Goal: Transaction & Acquisition: Purchase product/service

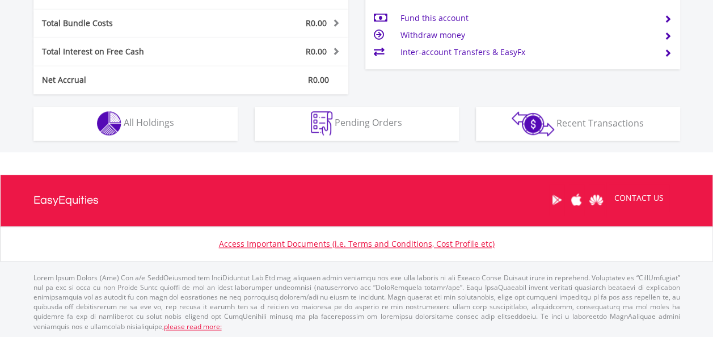
scroll to position [109, 216]
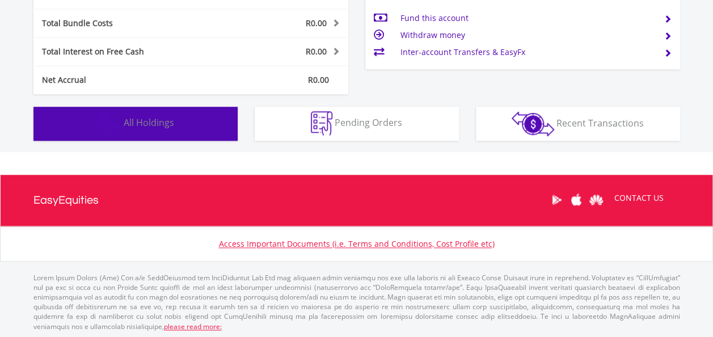
click at [147, 120] on span "All Holdings" at bounding box center [149, 122] width 50 height 12
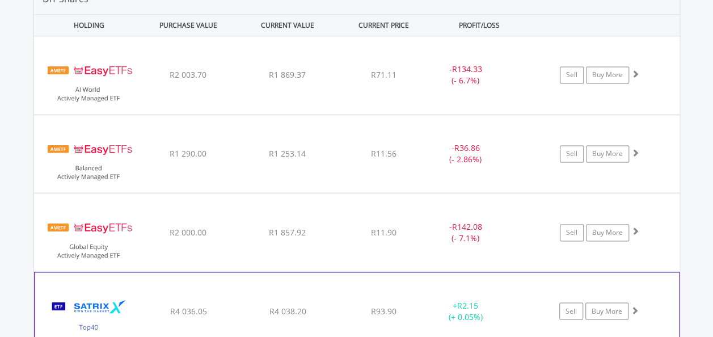
scroll to position [795, 0]
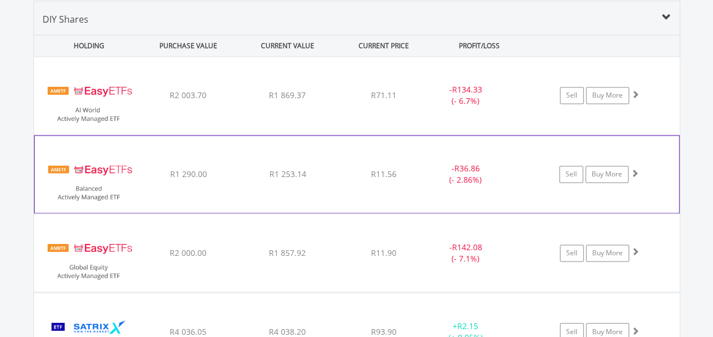
click at [634, 170] on span at bounding box center [635, 173] width 8 height 8
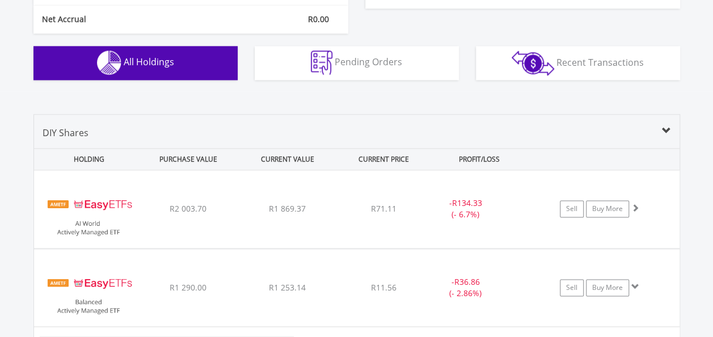
scroll to position [738, 0]
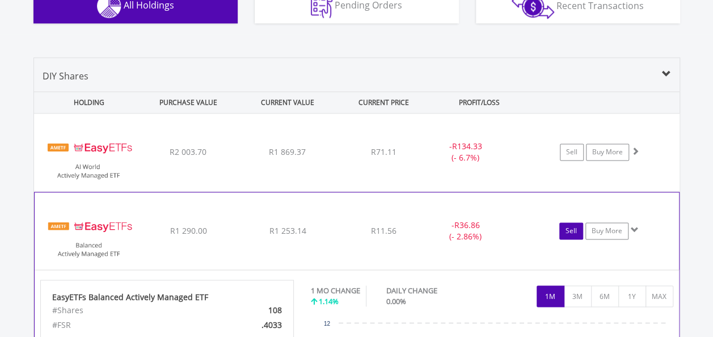
click at [569, 230] on link "Sell" at bounding box center [571, 230] width 24 height 17
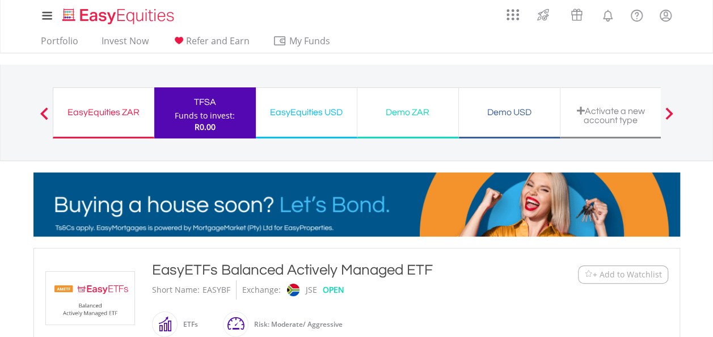
type input "*******"
type input "******"
click at [232, 128] on div "R0.00" at bounding box center [205, 126] width 60 height 11
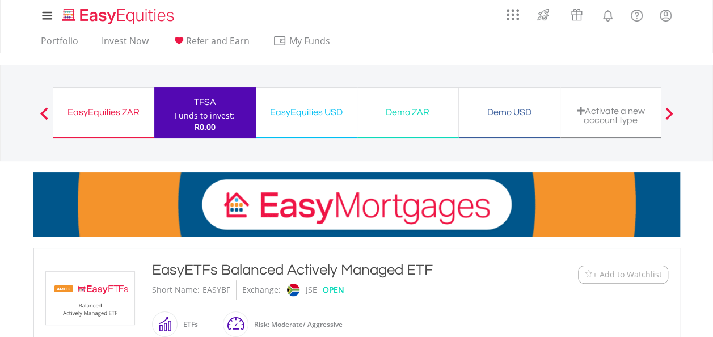
type input "*******"
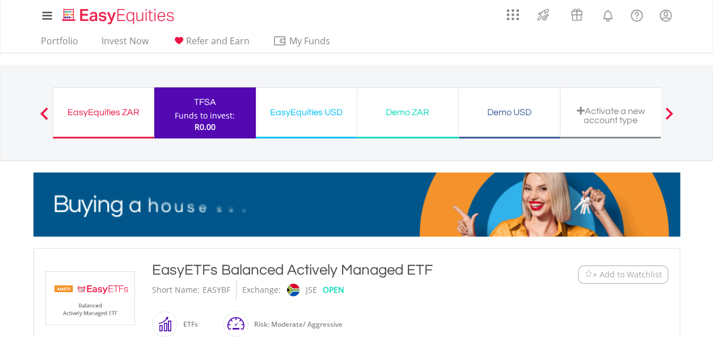
type input "******"
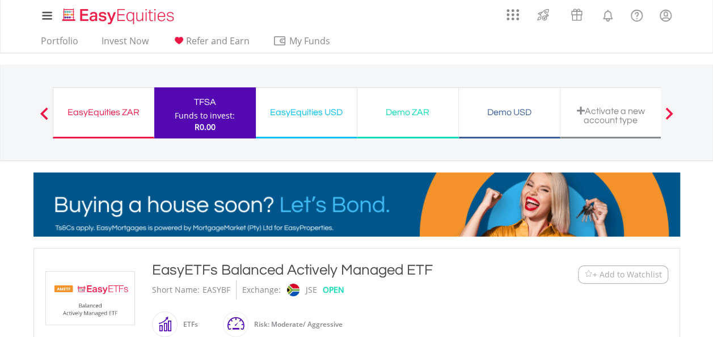
click at [44, 112] on span at bounding box center [44, 113] width 8 height 12
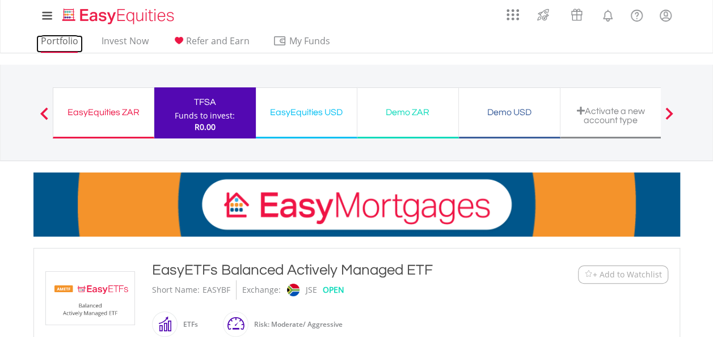
click at [57, 43] on link "Portfolio" at bounding box center [59, 44] width 47 height 18
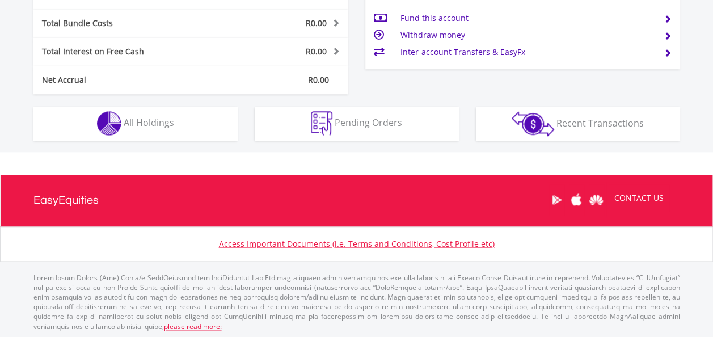
scroll to position [109, 216]
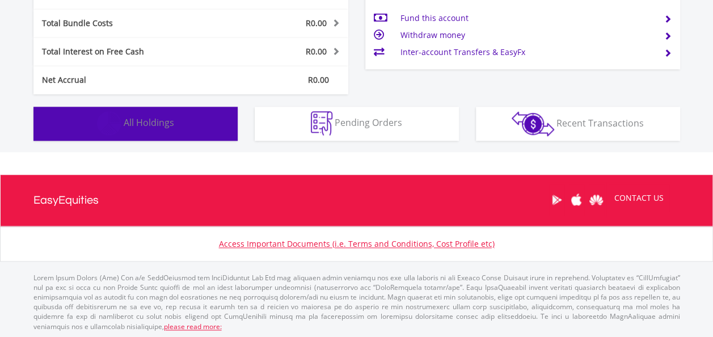
click at [176, 127] on button "Holdings All Holdings" at bounding box center [135, 124] width 204 height 34
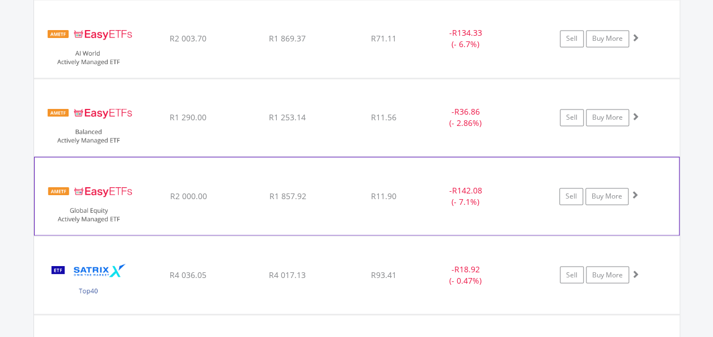
scroll to position [795, 0]
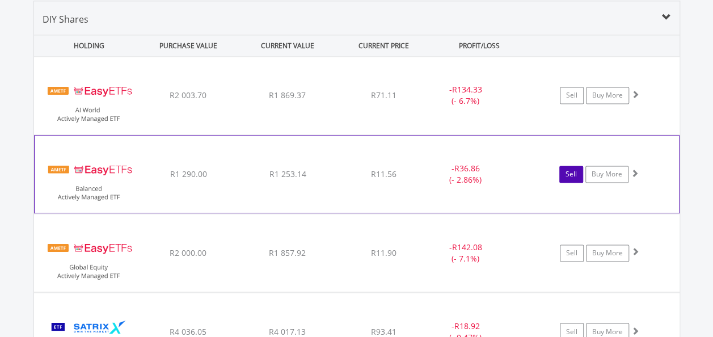
click at [564, 169] on link "Sell" at bounding box center [571, 174] width 24 height 17
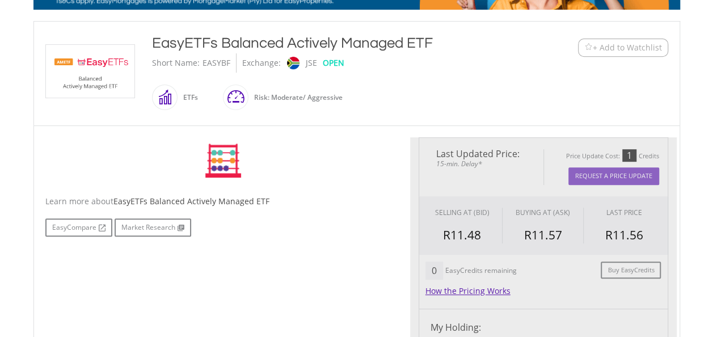
type input "*******"
type input "******"
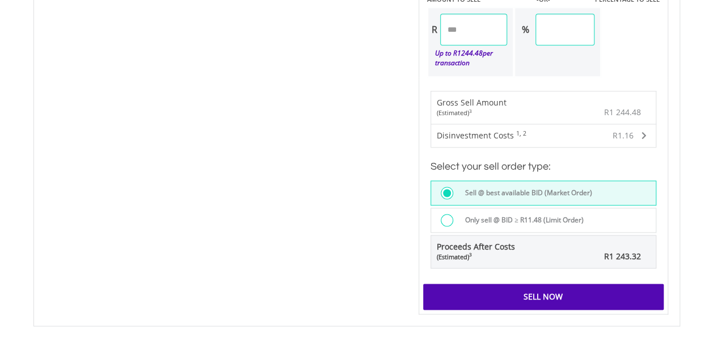
scroll to position [803, 0]
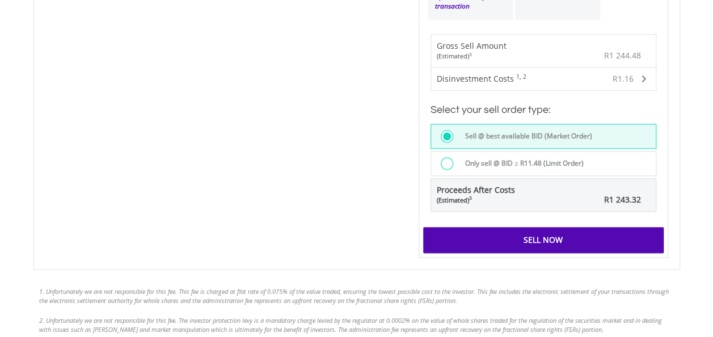
click at [444, 160] on div at bounding box center [447, 163] width 12 height 12
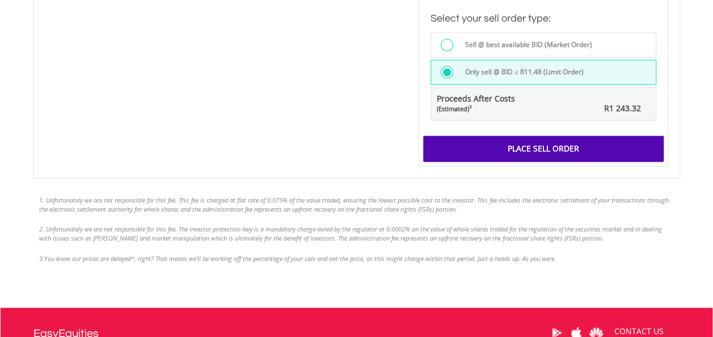
scroll to position [917, 0]
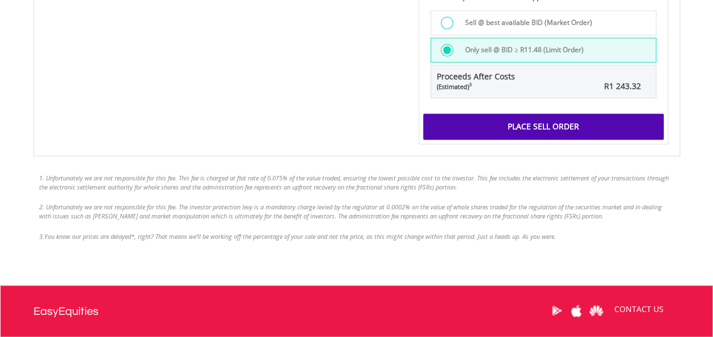
click at [541, 123] on div "Place Sell Order" at bounding box center [543, 126] width 240 height 26
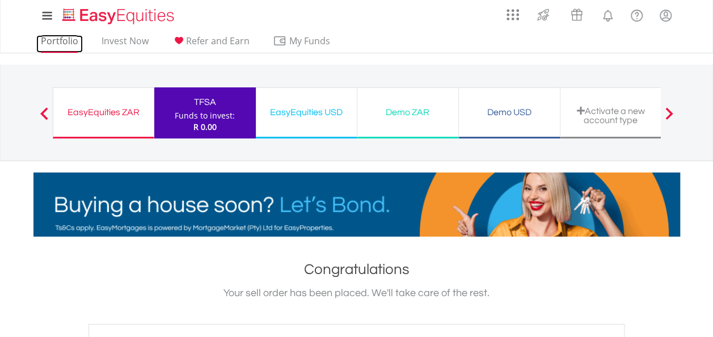
click at [71, 41] on link "Portfolio" at bounding box center [59, 44] width 47 height 18
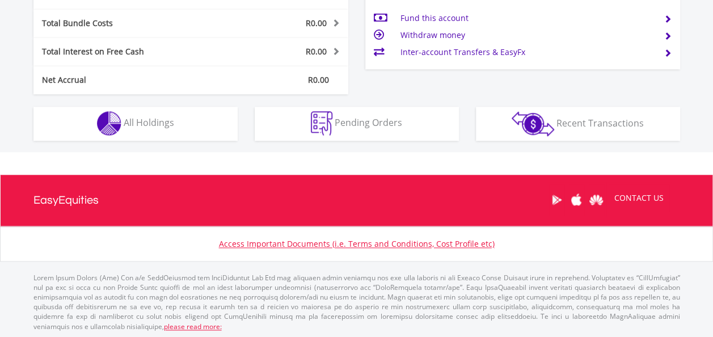
scroll to position [109, 216]
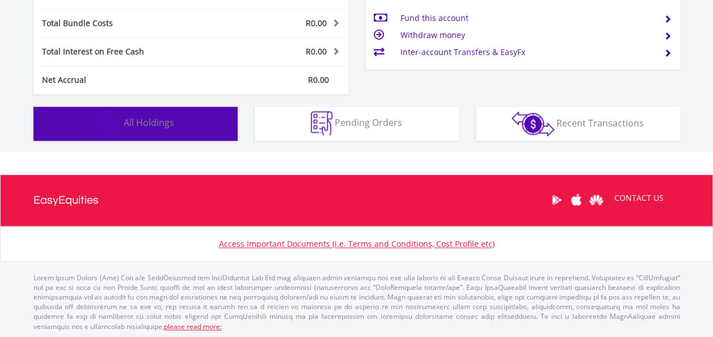
click at [159, 121] on span "All Holdings" at bounding box center [149, 122] width 50 height 12
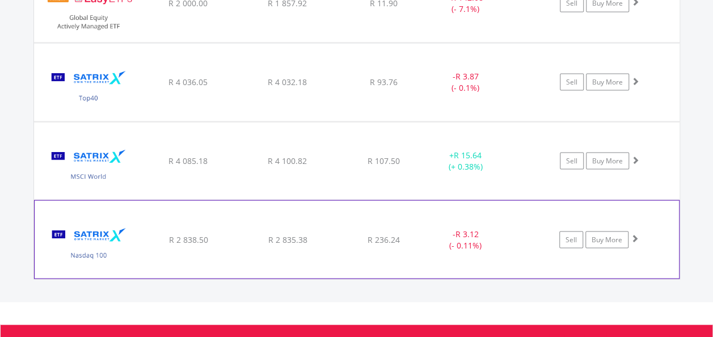
scroll to position [1022, 0]
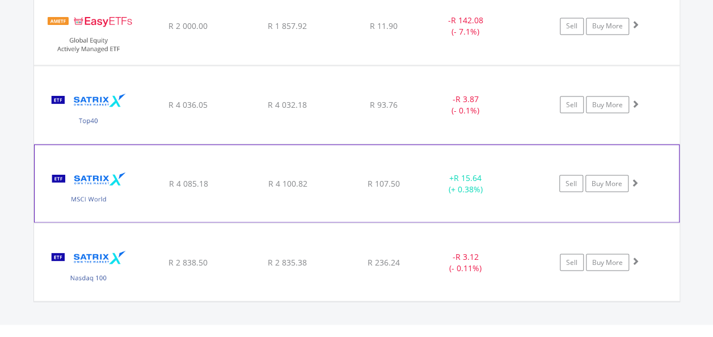
click at [634, 178] on span at bounding box center [635, 182] width 8 height 8
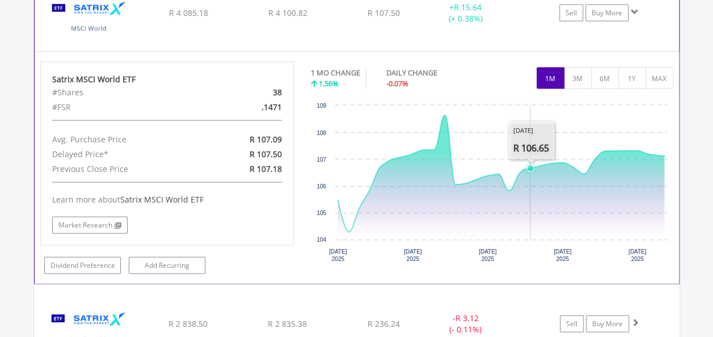
scroll to position [1136, 0]
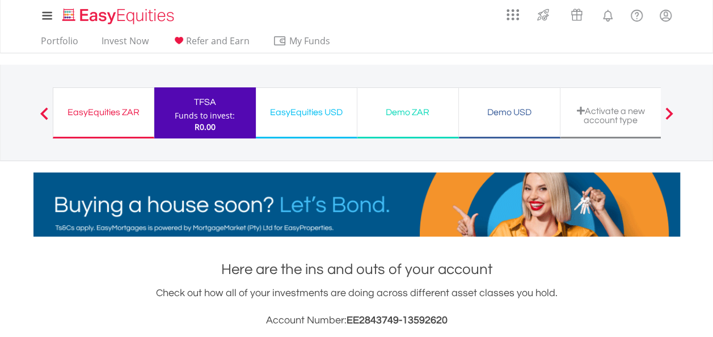
click at [219, 112] on div "Funds to invest:" at bounding box center [205, 115] width 60 height 11
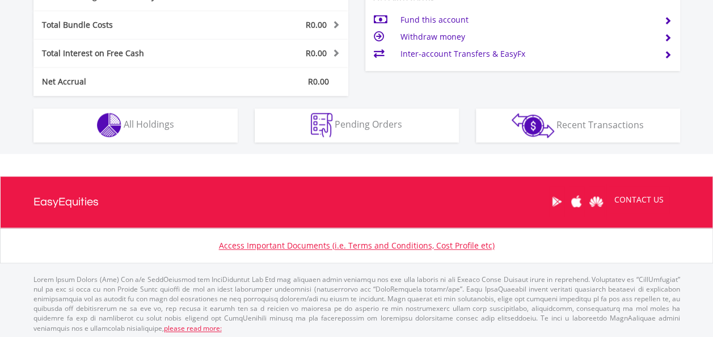
scroll to position [621, 0]
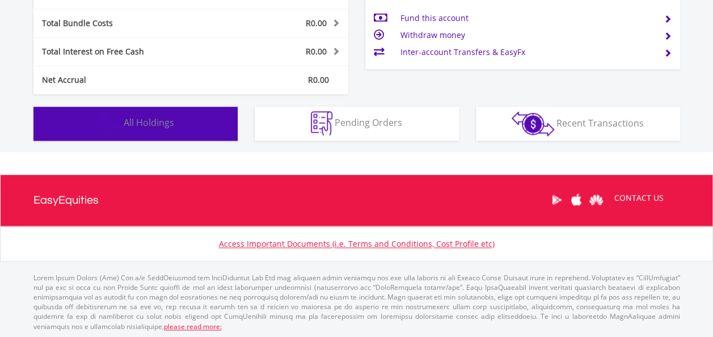
click at [151, 124] on span "All Holdings" at bounding box center [149, 122] width 50 height 12
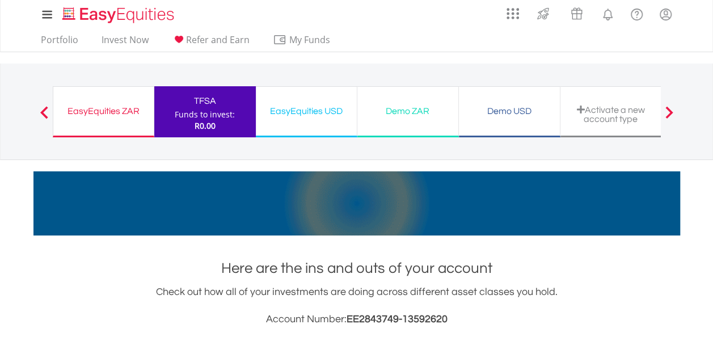
scroll to position [0, 0]
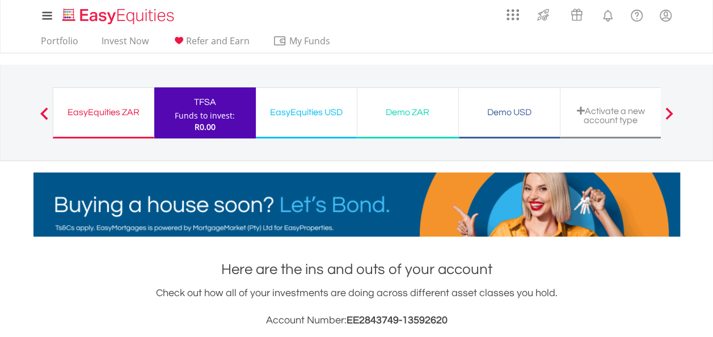
click at [220, 108] on div "TFSA" at bounding box center [205, 102] width 88 height 16
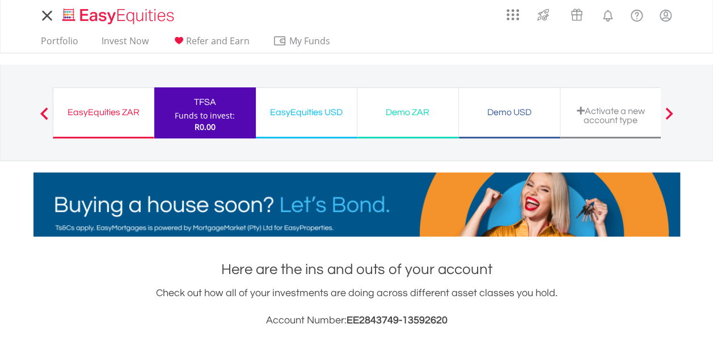
scroll to position [109, 216]
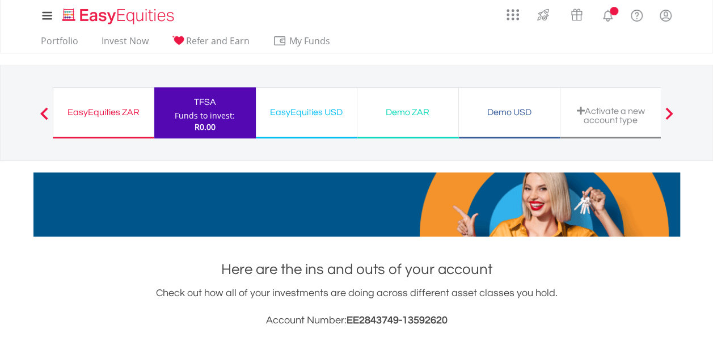
scroll to position [109, 216]
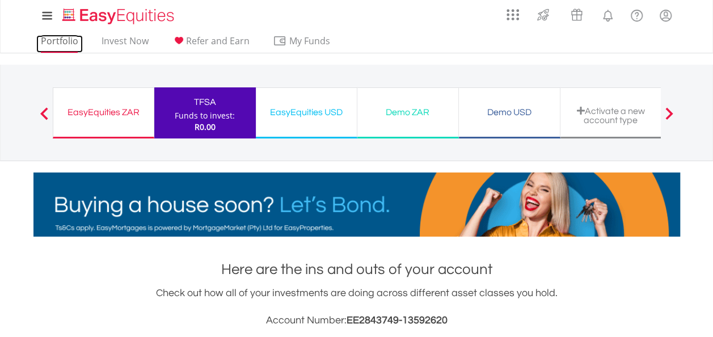
click at [70, 40] on link "Portfolio" at bounding box center [59, 44] width 47 height 18
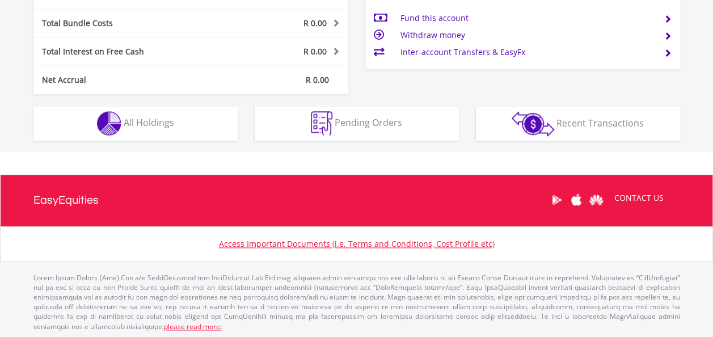
scroll to position [109, 216]
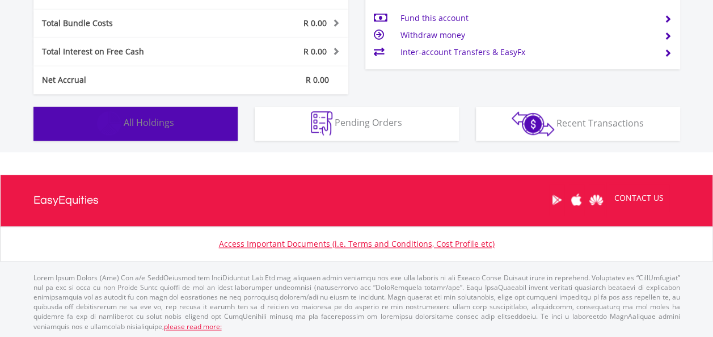
click at [150, 123] on span "All Holdings" at bounding box center [149, 122] width 50 height 12
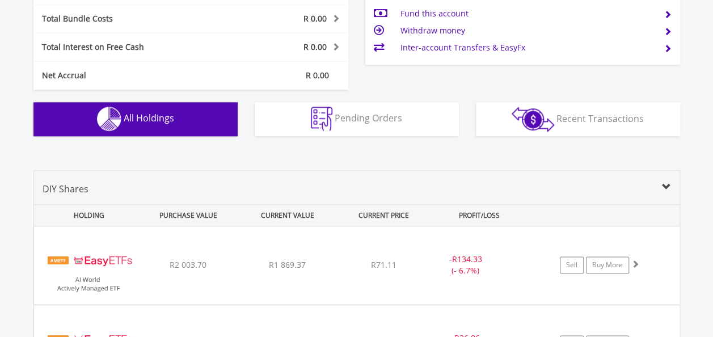
scroll to position [625, 0]
